Goal: Navigation & Orientation: Find specific page/section

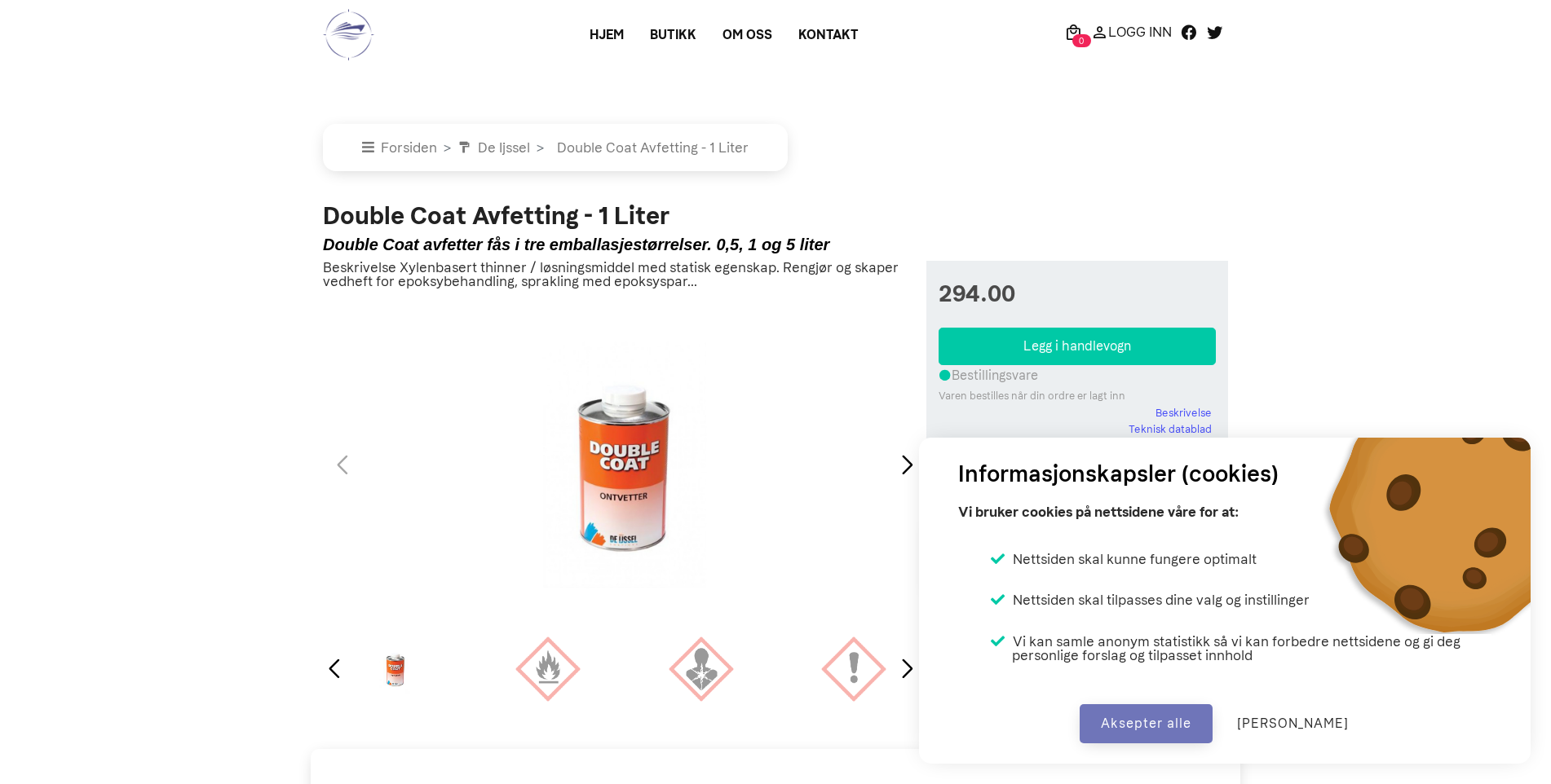
select select "double-coat-avfetting-1-liter"
click at [669, 35] on link "Butikk" at bounding box center [673, 35] width 73 height 30
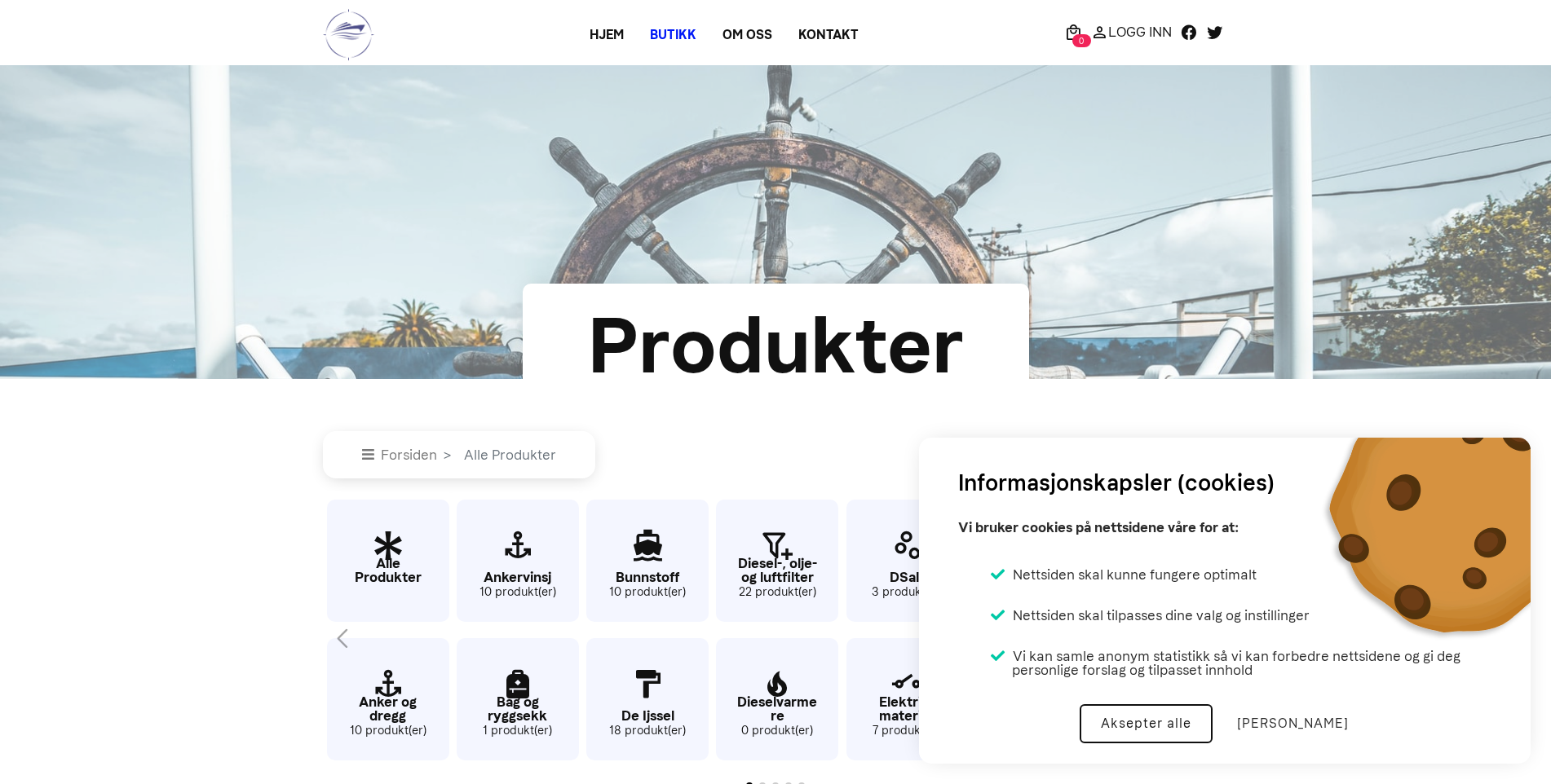
click at [1186, 735] on button "Aksepter alle" at bounding box center [1146, 724] width 133 height 39
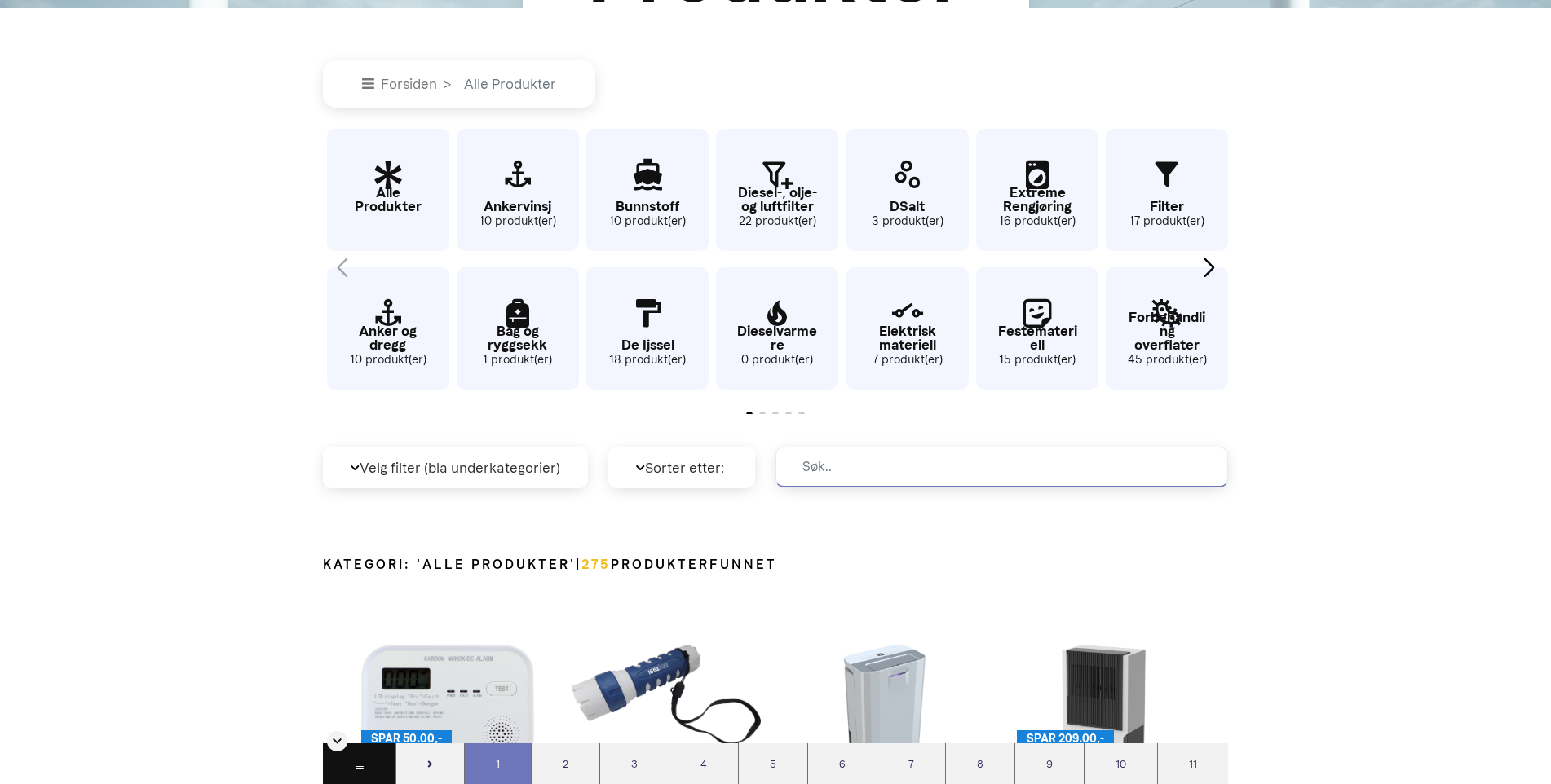
scroll to position [407, 0]
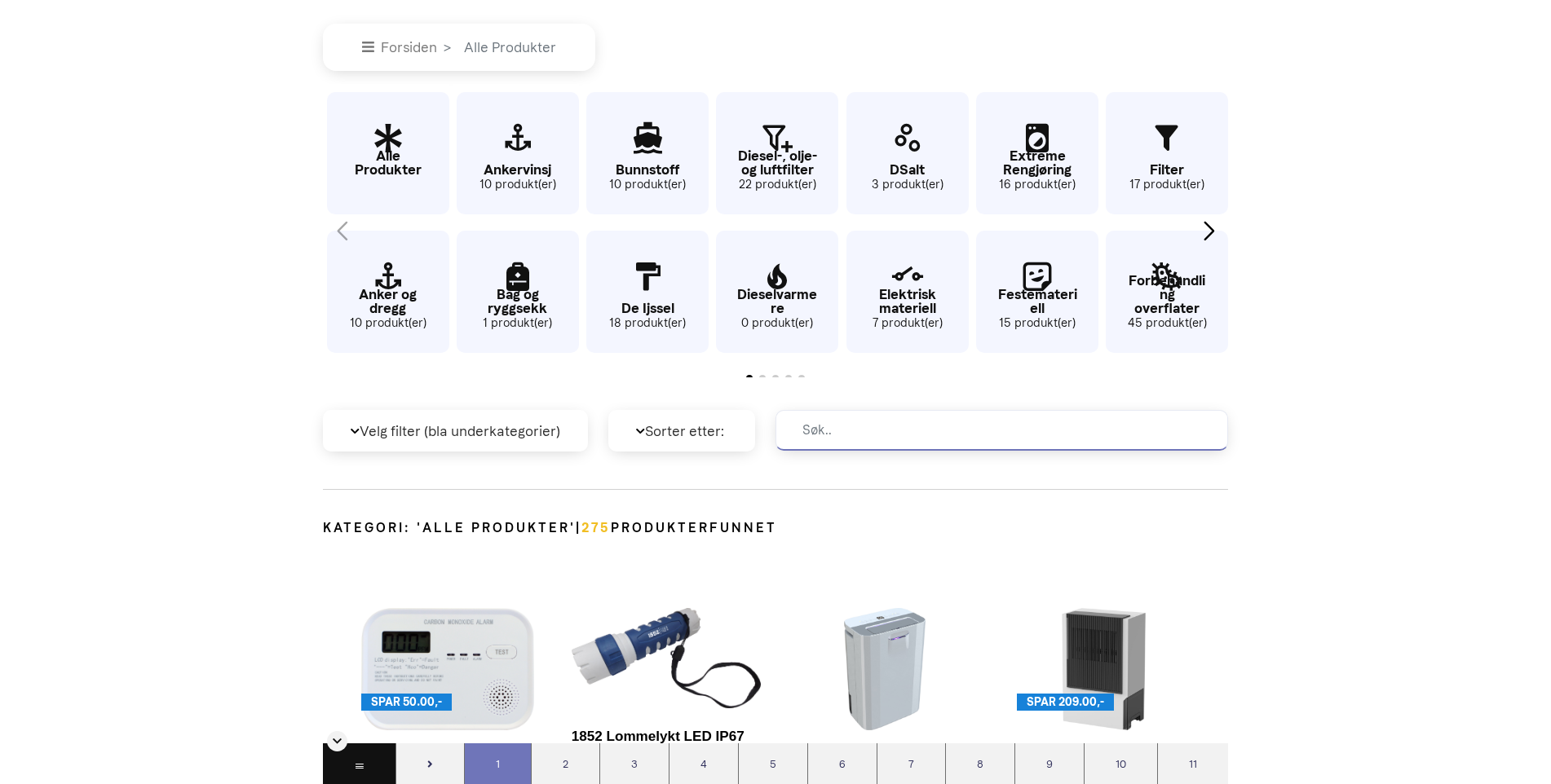
click at [907, 308] on p "Elektrisk materiell" at bounding box center [908, 301] width 123 height 28
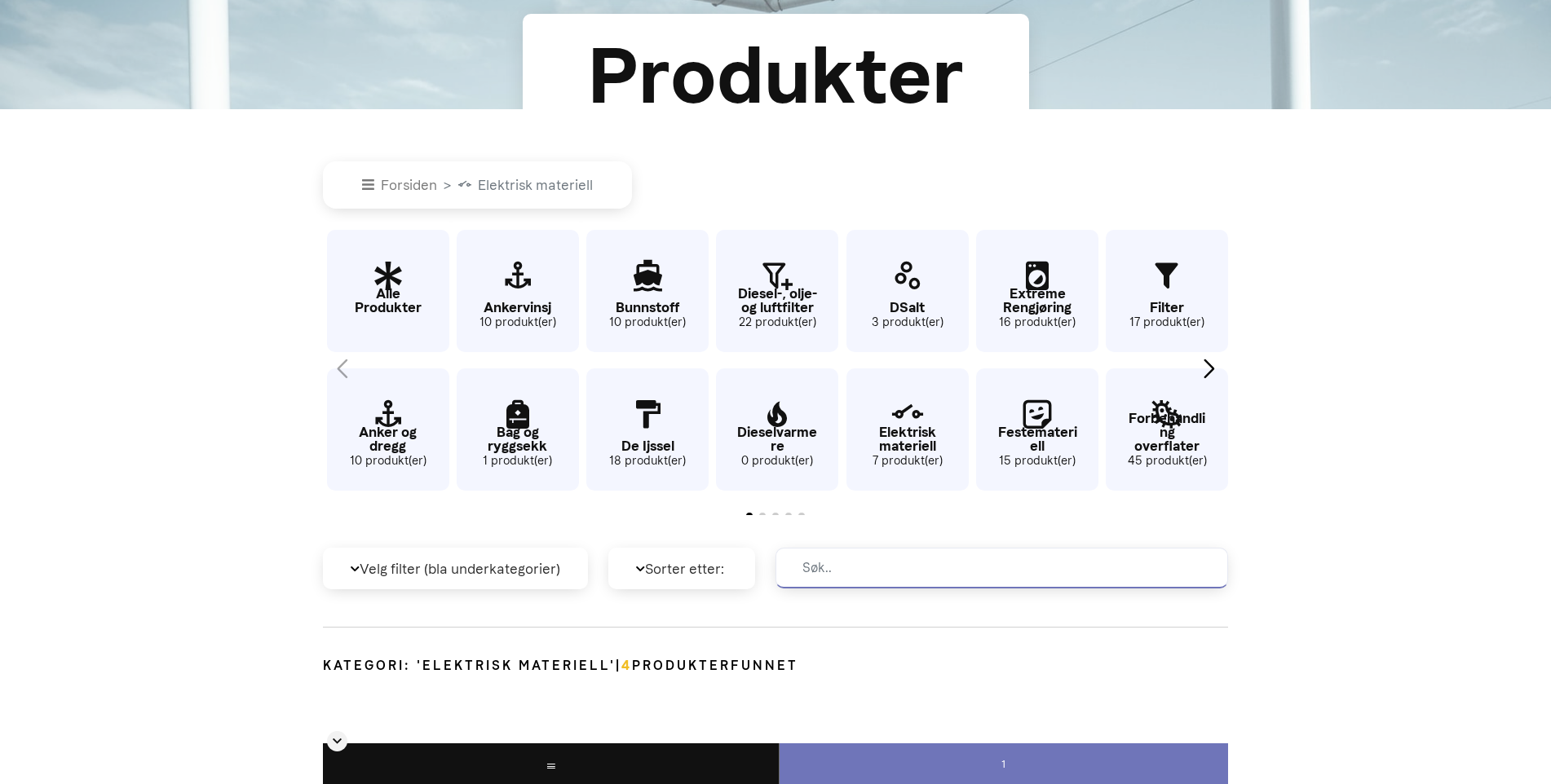
scroll to position [271, 0]
click at [519, 273] on icon "3 / 62" at bounding box center [518, 274] width 123 height 53
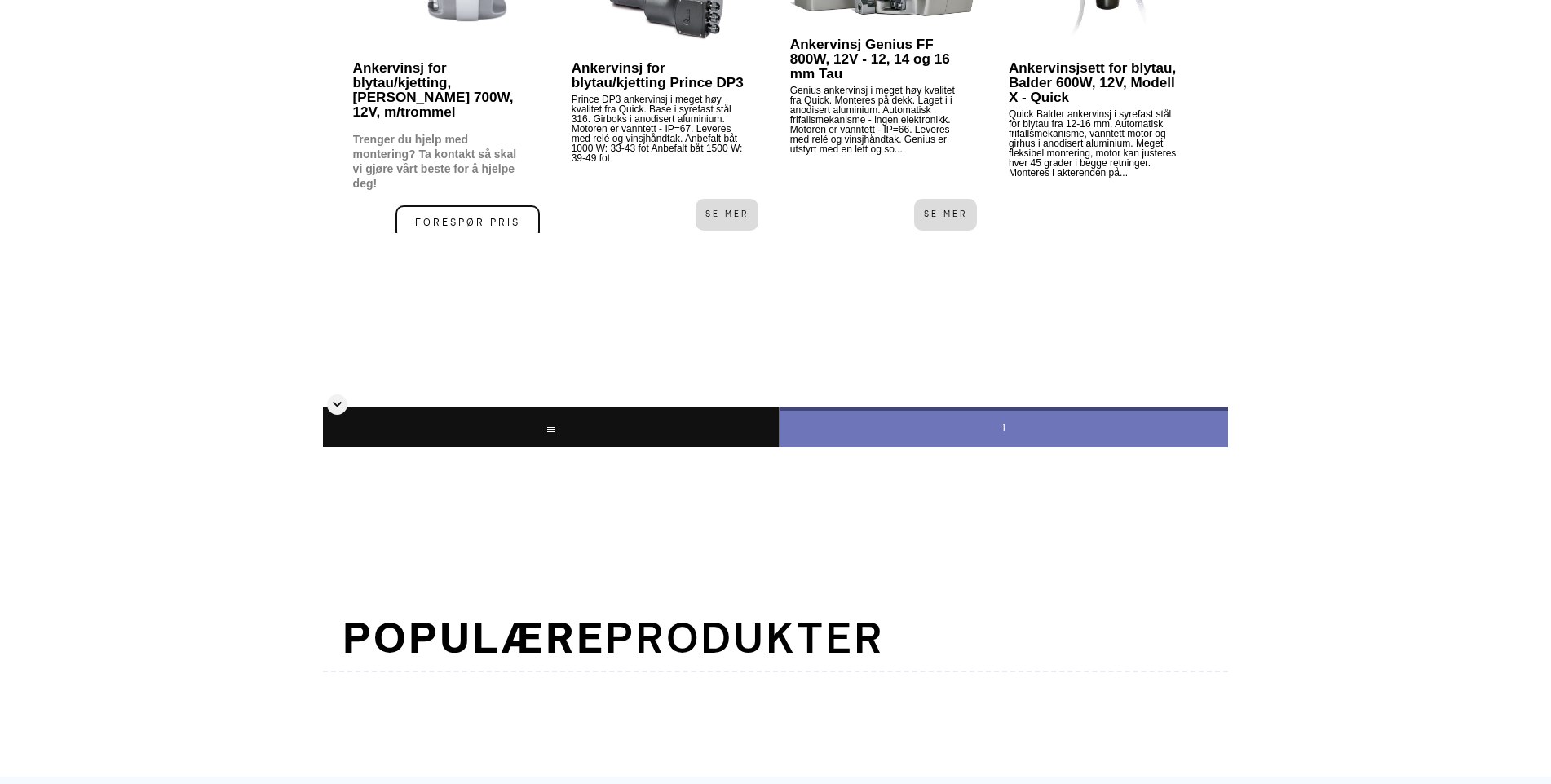
scroll to position [1440, 0]
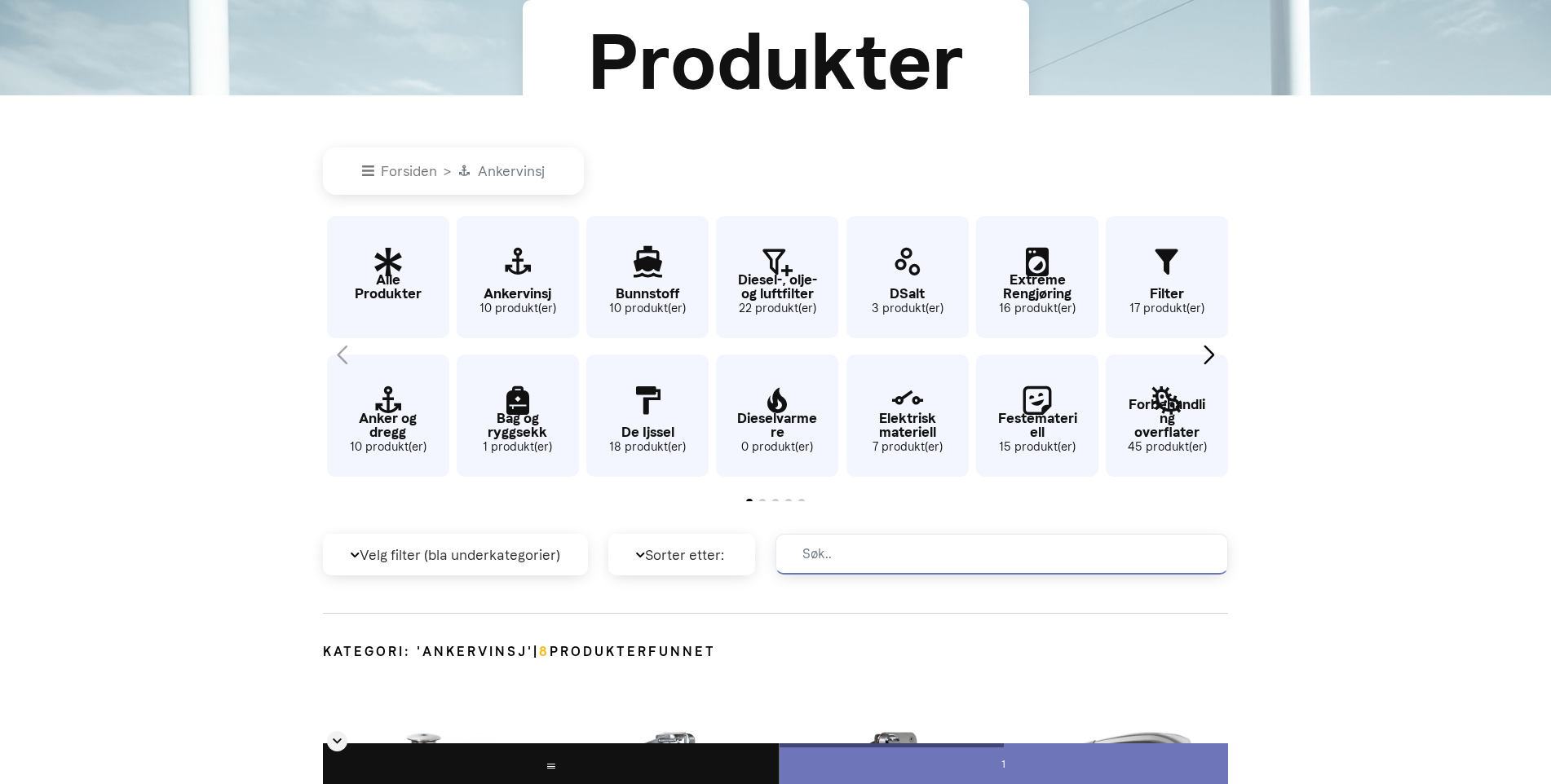
scroll to position [271, 0]
